Goal: Check status: Check status

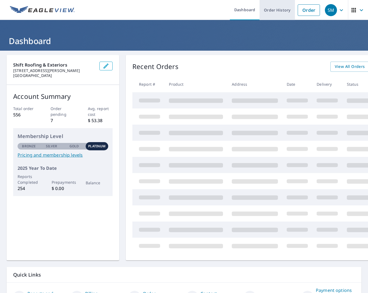
click at [281, 12] on link "Order History" at bounding box center [276, 10] width 35 height 20
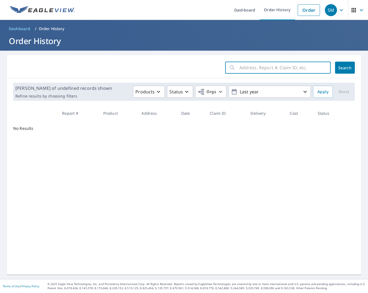
click at [262, 67] on input "text" at bounding box center [284, 67] width 91 height 15
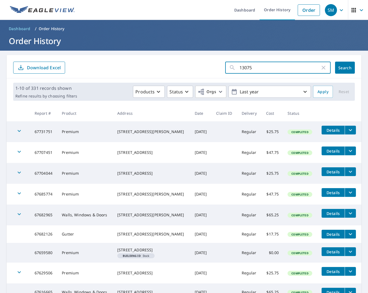
type input "13075"
click at [345, 70] on button "Search" at bounding box center [345, 68] width 20 height 12
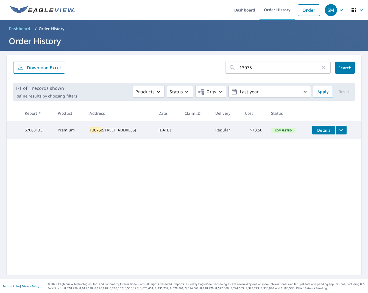
click at [257, 69] on input "13075" at bounding box center [279, 67] width 81 height 15
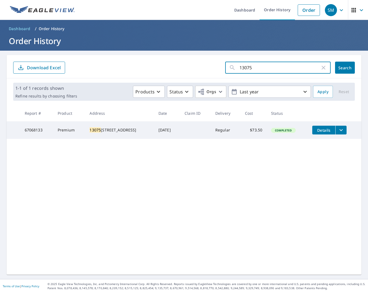
click at [257, 69] on input "13075" at bounding box center [279, 67] width 81 height 15
type input "1401"
click at [345, 68] on button "Search" at bounding box center [345, 68] width 20 height 12
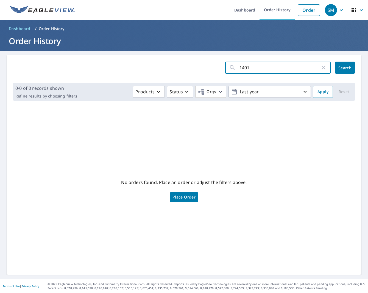
click at [261, 69] on input "1401" at bounding box center [279, 67] width 81 height 15
type input "1401 o"
click at [345, 68] on button "Search" at bounding box center [345, 68] width 20 height 12
